Goal: Task Accomplishment & Management: Manage account settings

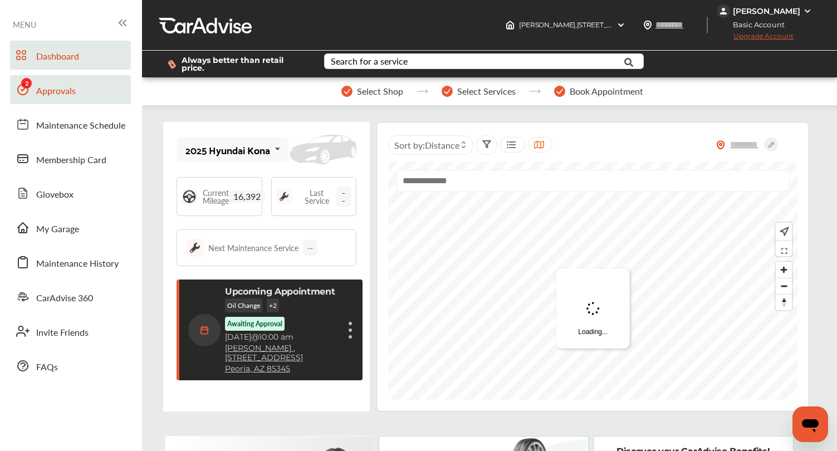
click at [84, 81] on link "Approvals" at bounding box center [70, 89] width 121 height 29
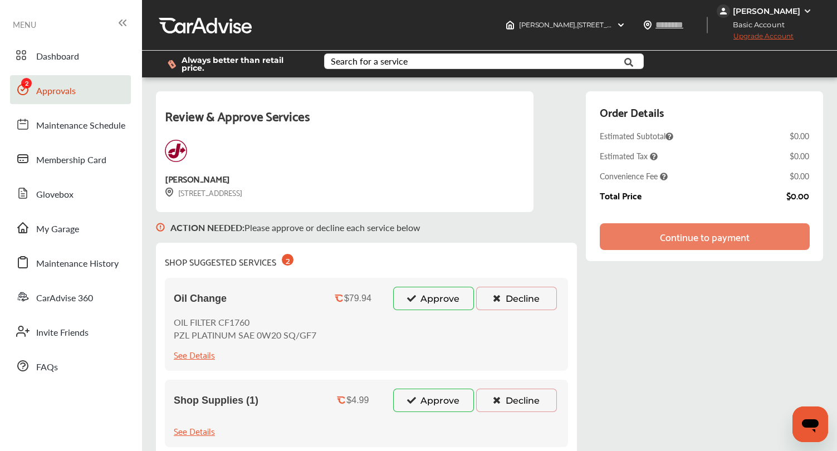
click at [444, 302] on button "Approve" at bounding box center [433, 298] width 81 height 23
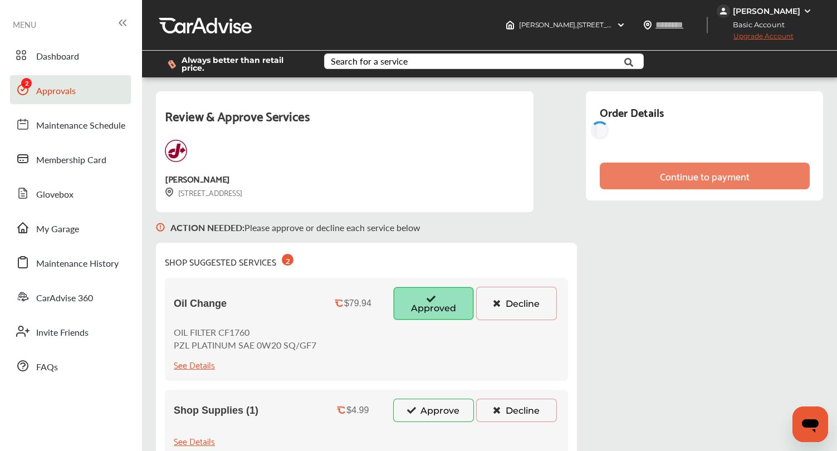
click at [430, 406] on button "Approve" at bounding box center [433, 410] width 81 height 23
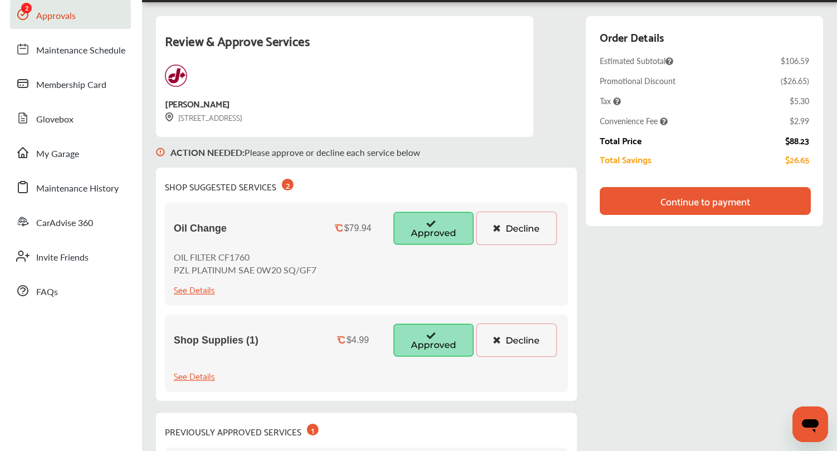
scroll to position [102, 0]
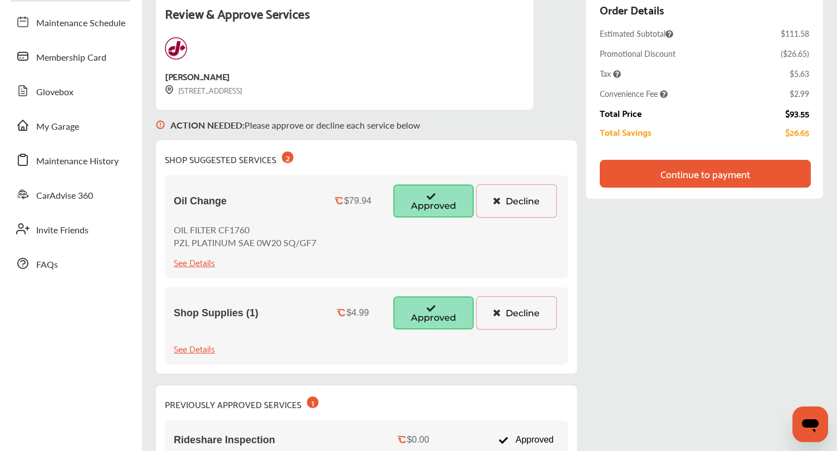
click at [197, 350] on div "See Details" at bounding box center [194, 348] width 41 height 15
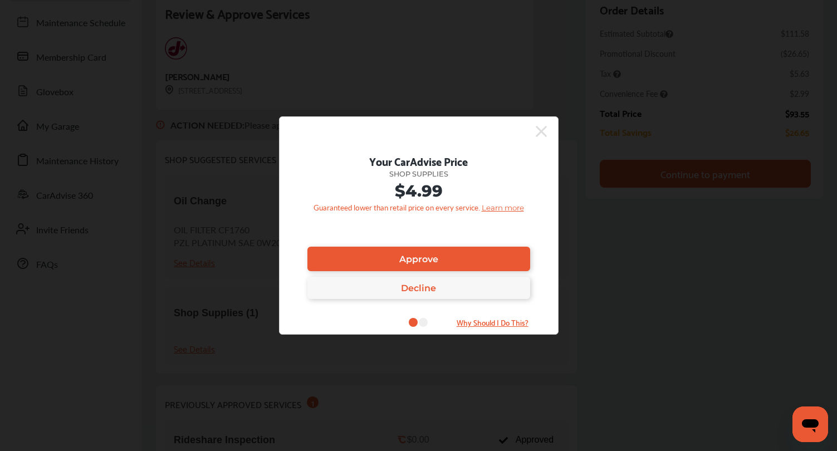
click at [542, 131] on icon at bounding box center [541, 131] width 11 height 18
